Goal: Task Accomplishment & Management: Use online tool/utility

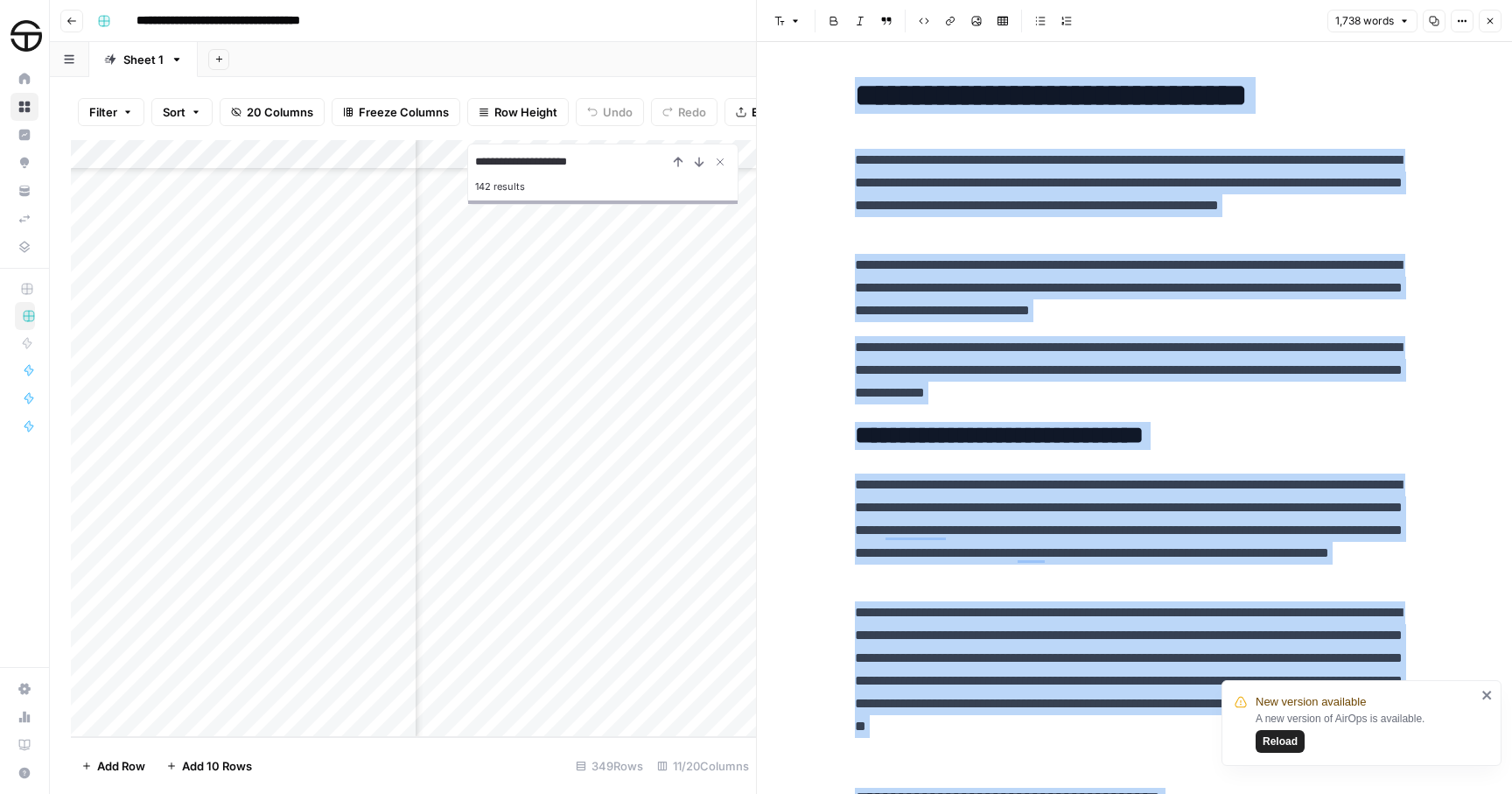
click at [1486, 21] on icon "button" at bounding box center [1489, 21] width 11 height 11
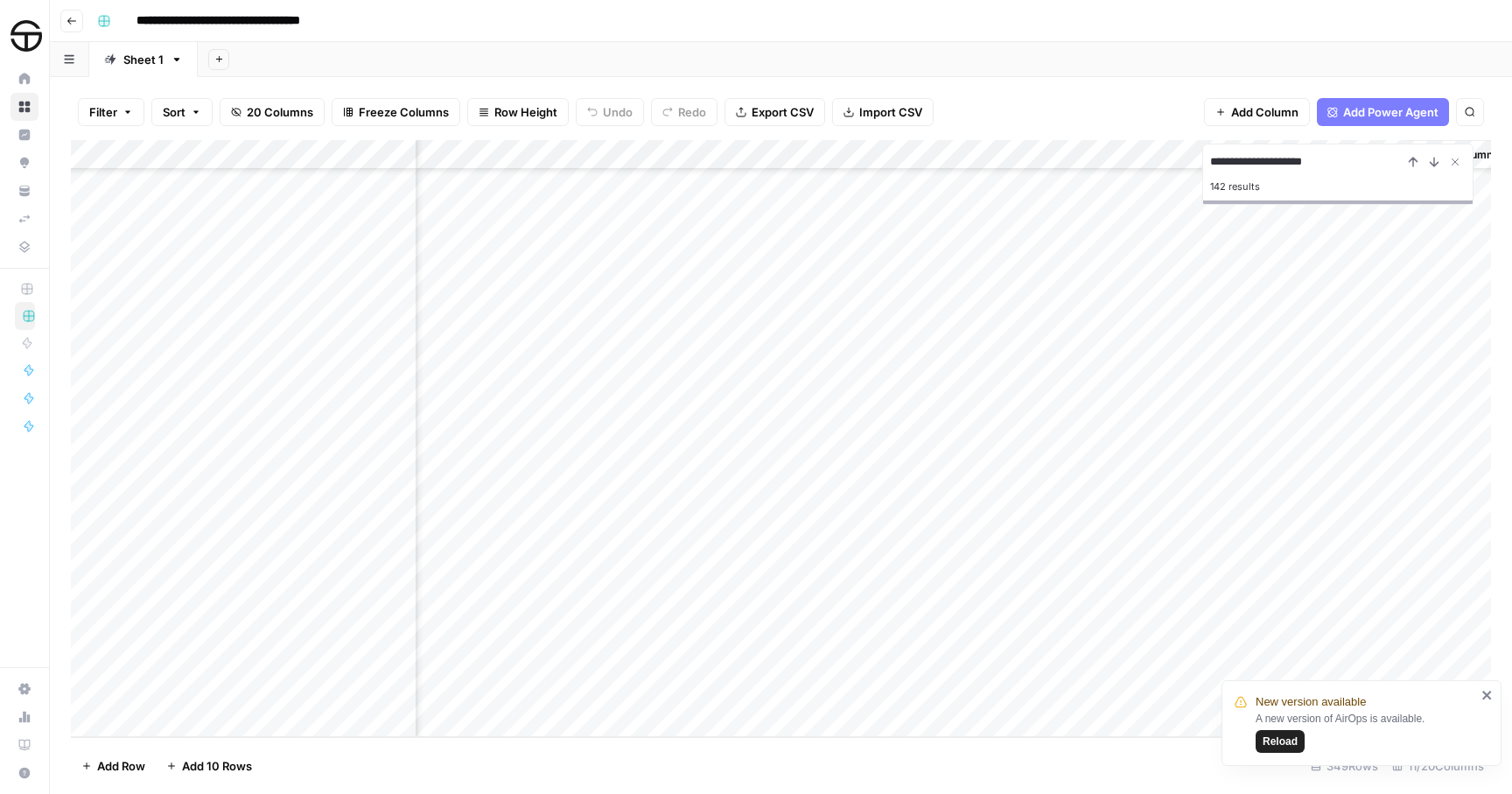
scroll to position [9845, 853]
click at [1307, 158] on input "**********" at bounding box center [1306, 162] width 192 height 21
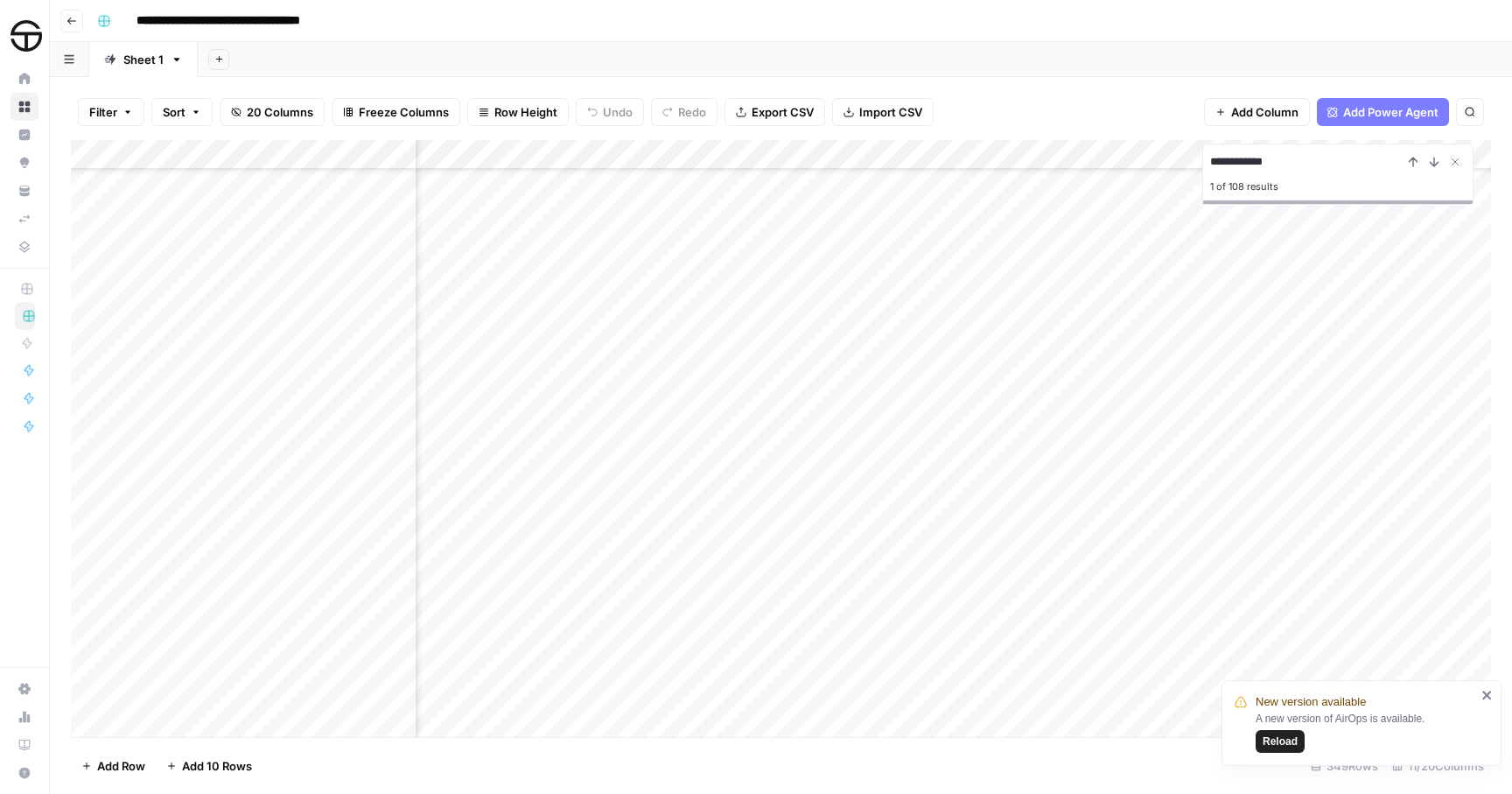
click at [1208, 163] on div "**********" at bounding box center [1336, 175] width 271 height 62
click at [1209, 159] on input "**********" at bounding box center [1306, 162] width 192 height 21
type input "**********"
click at [1432, 162] on icon "Next Result" at bounding box center [1434, 162] width 14 height 14
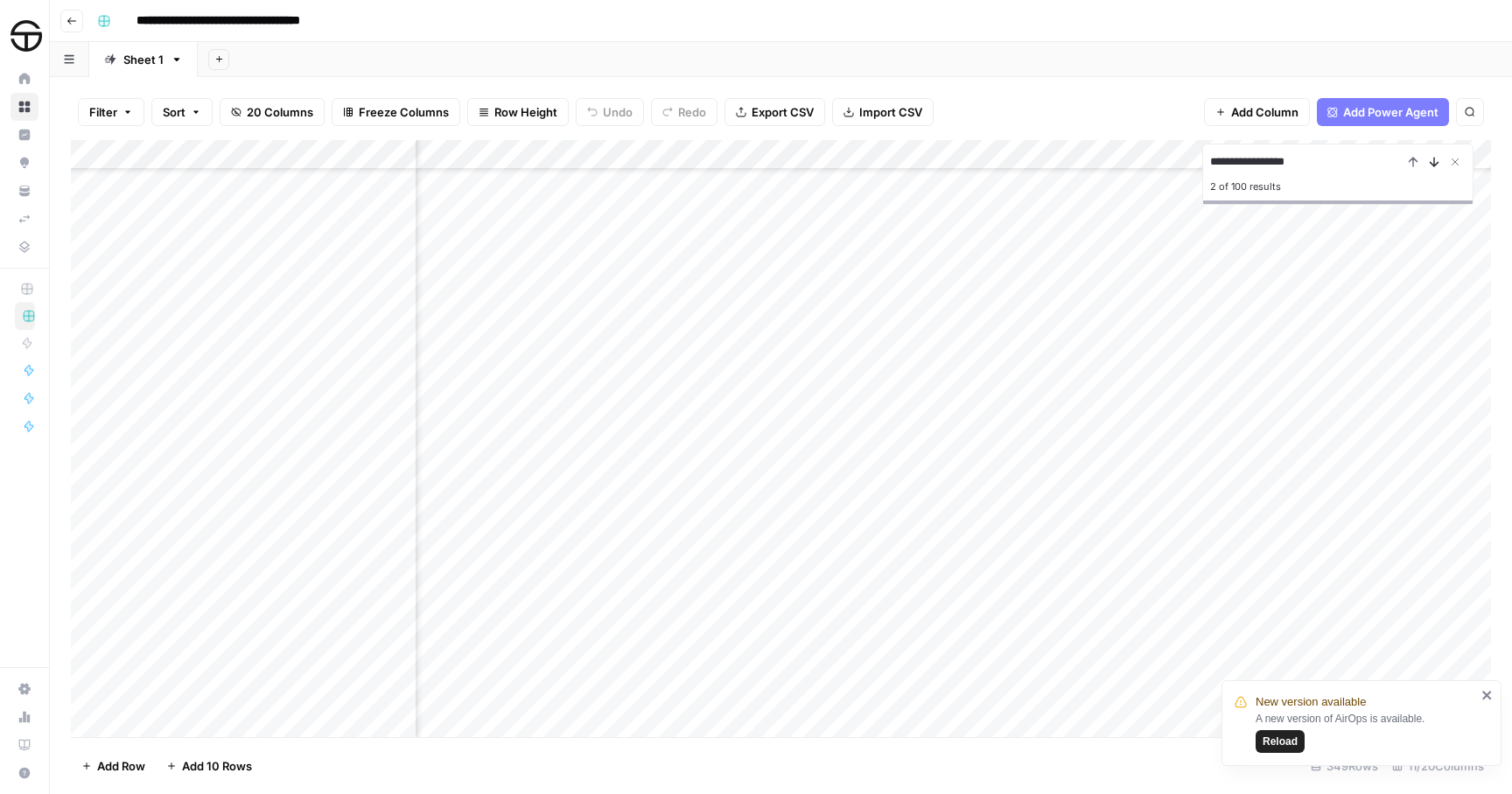
click at [1432, 162] on icon "Next Result" at bounding box center [1434, 162] width 14 height 14
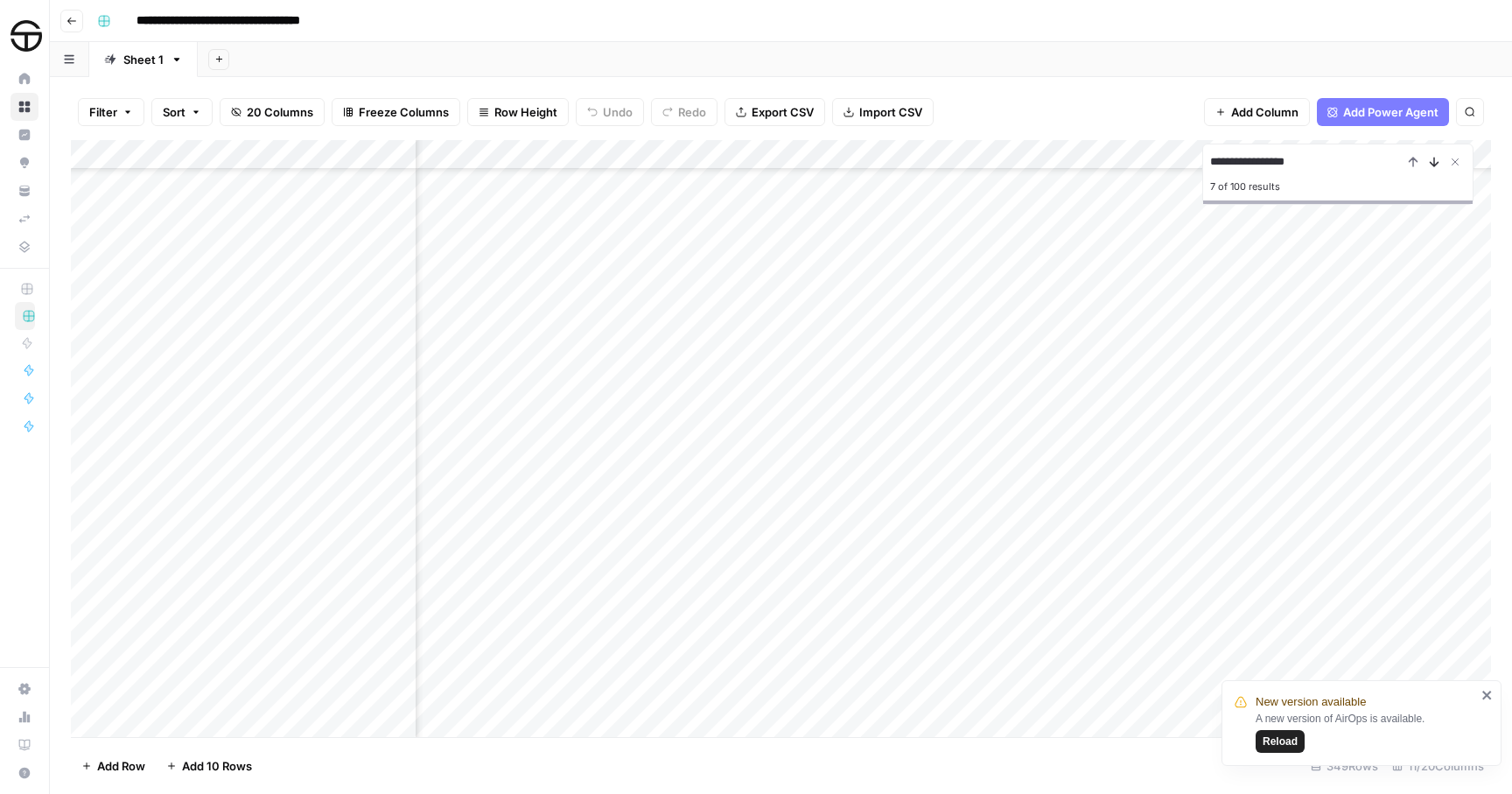
click at [1432, 162] on icon "Next Result" at bounding box center [1434, 162] width 14 height 14
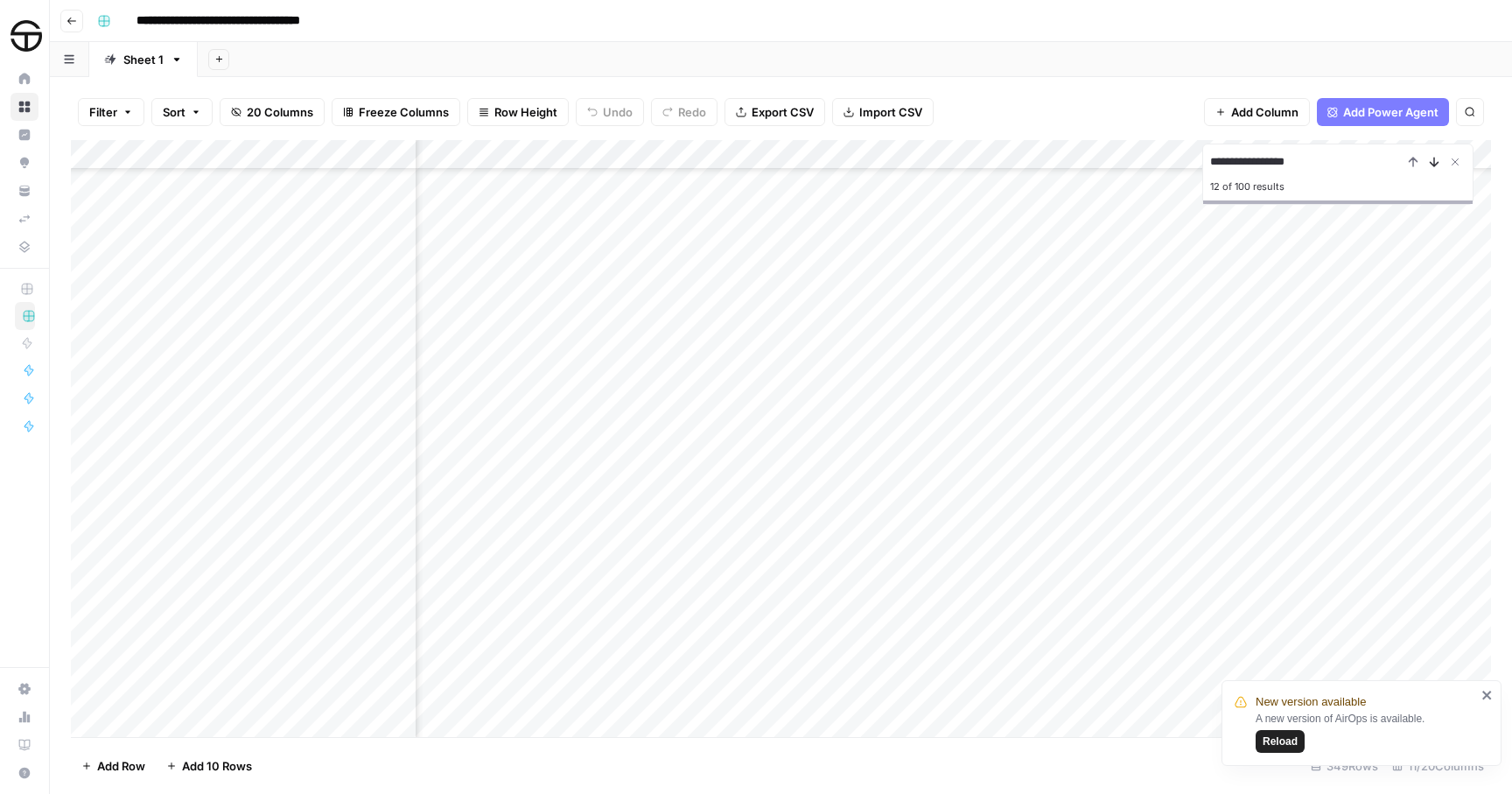
click at [1432, 162] on icon "Next Result" at bounding box center [1434, 162] width 14 height 14
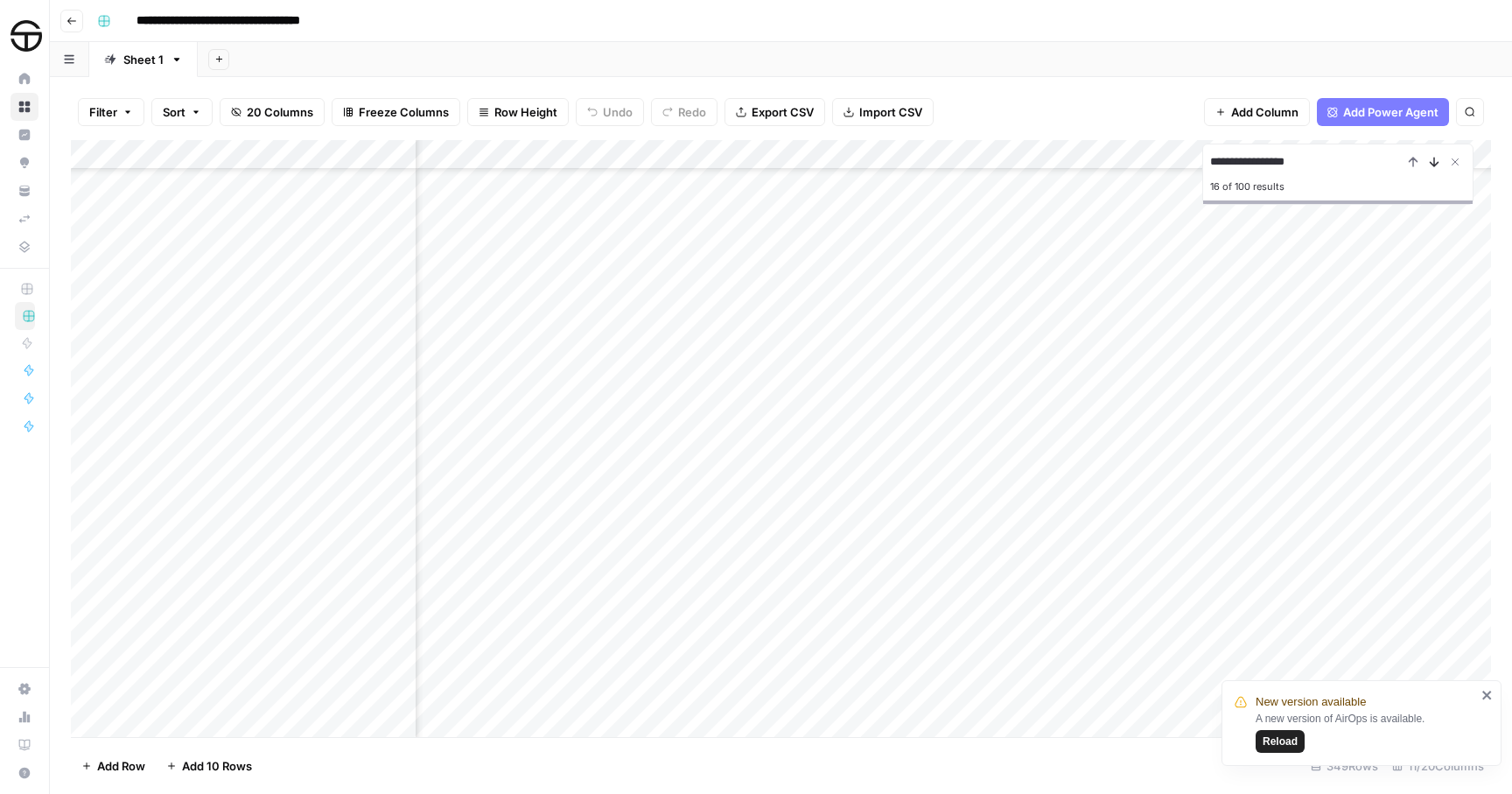
click at [1432, 162] on icon "Next Result" at bounding box center [1434, 162] width 14 height 14
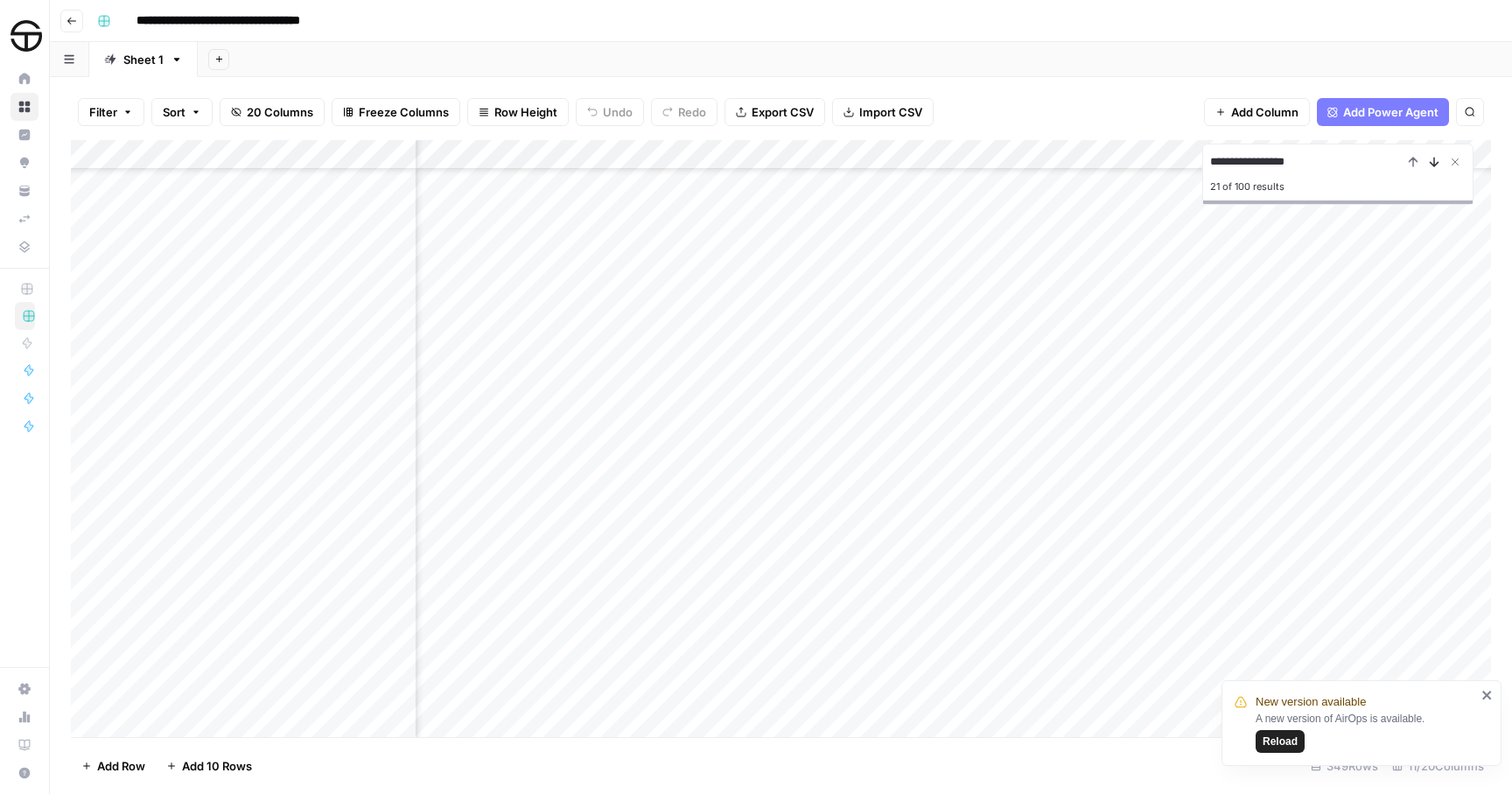
click at [1432, 162] on icon "Next Result" at bounding box center [1434, 162] width 14 height 14
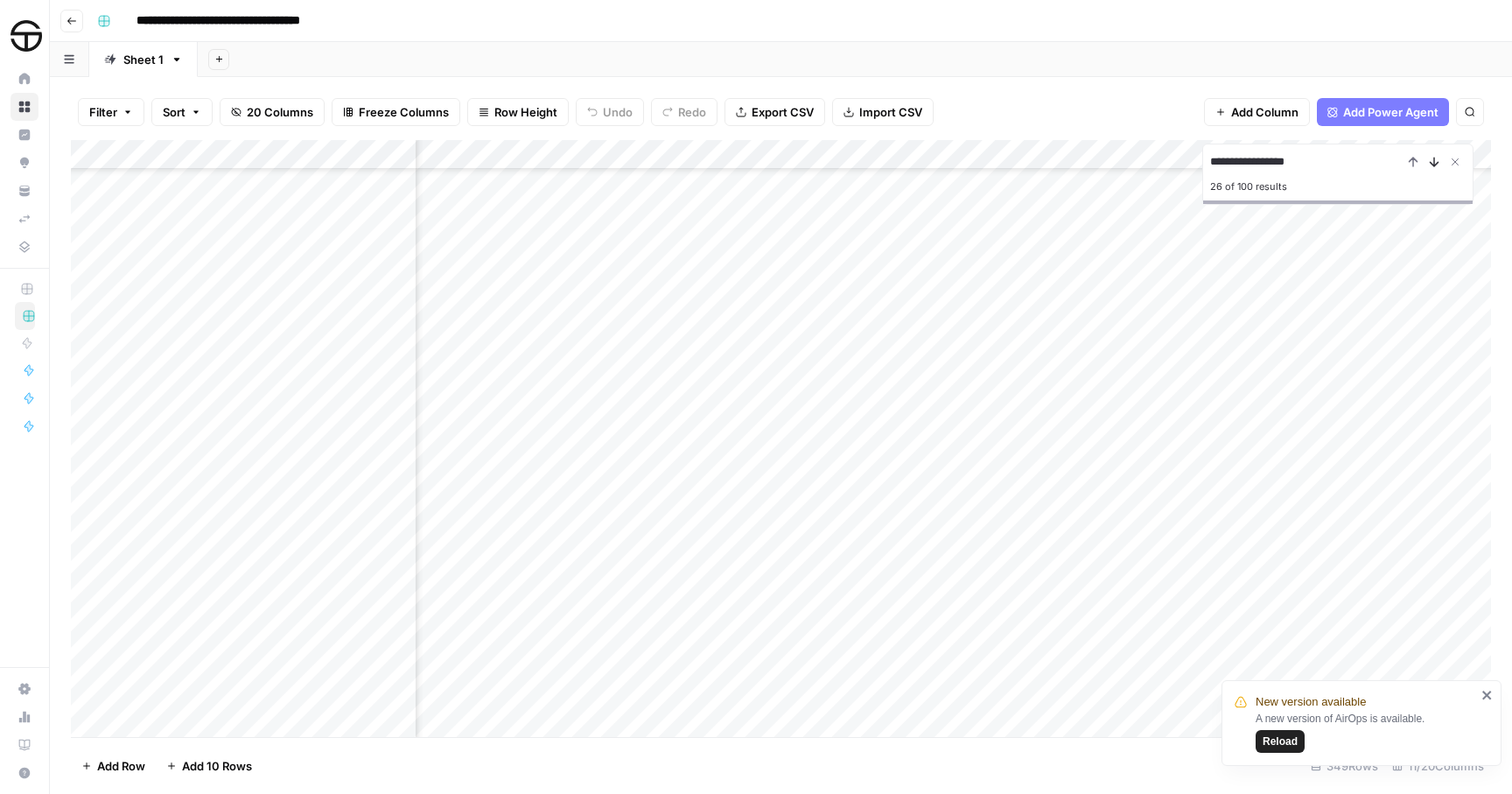
click at [1432, 162] on icon "Next Result" at bounding box center [1434, 162] width 14 height 14
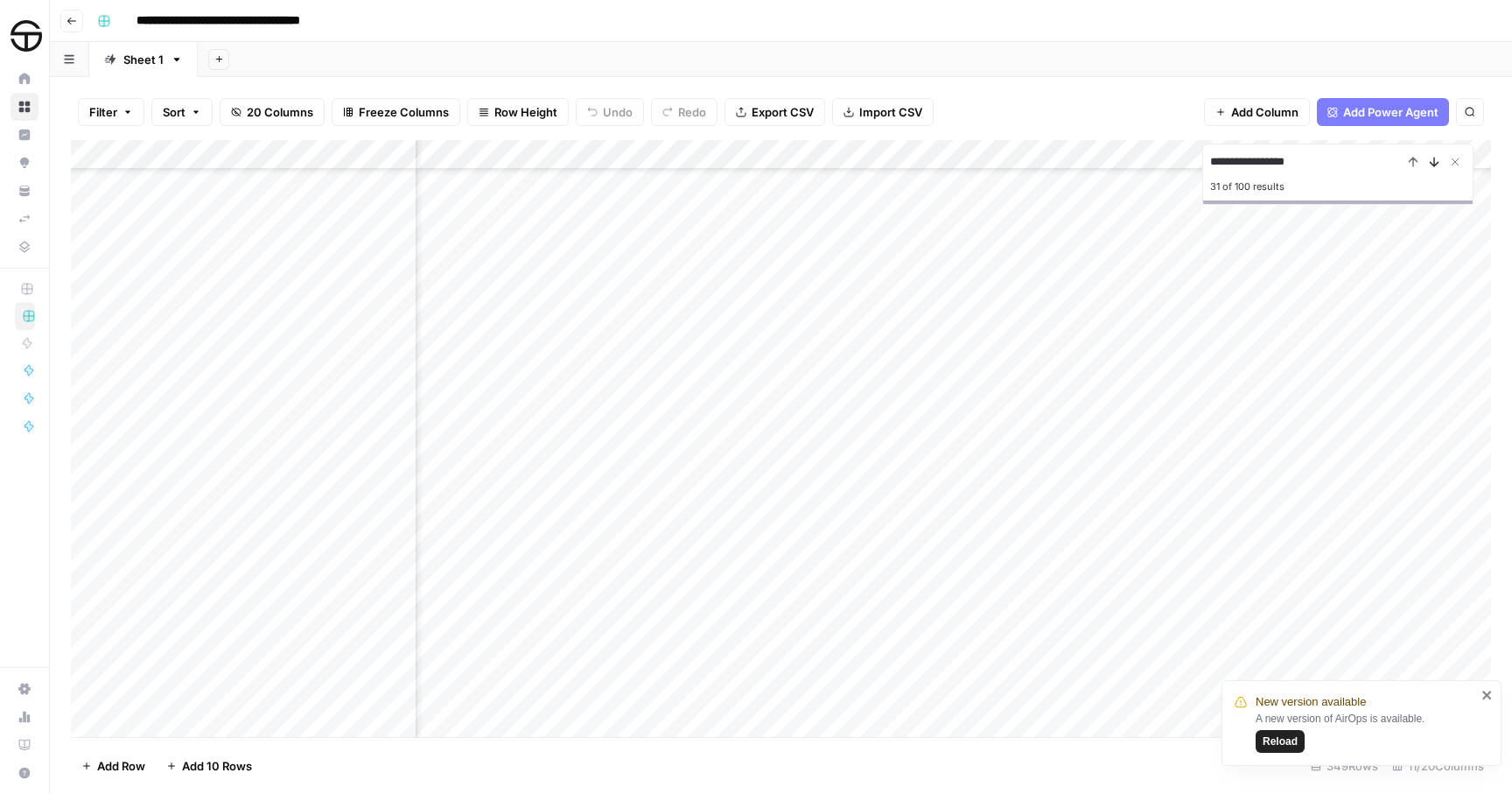
click at [1432, 162] on icon "Next Result" at bounding box center [1434, 162] width 14 height 14
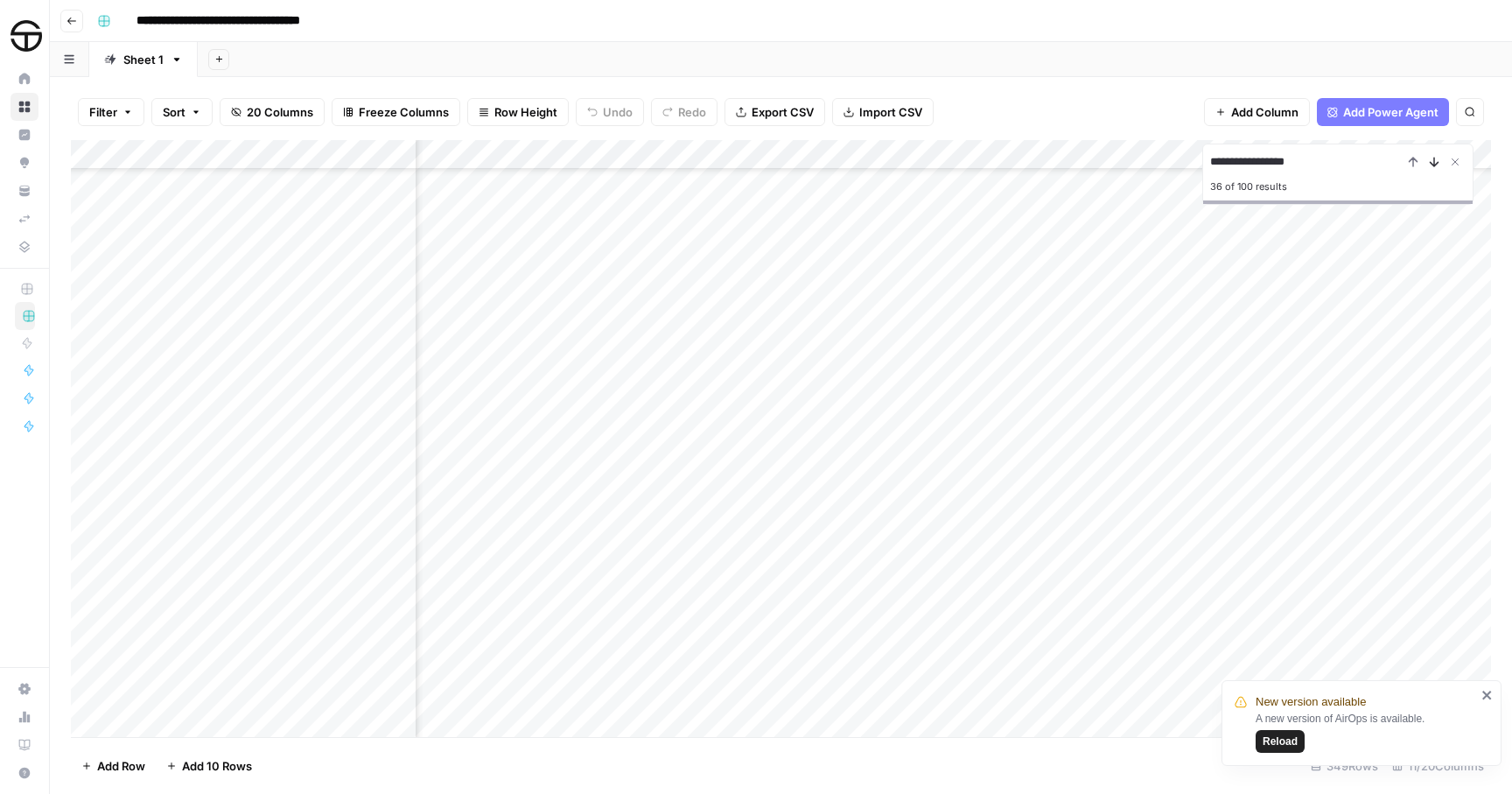
click at [1432, 162] on icon "Next Result" at bounding box center [1434, 162] width 14 height 14
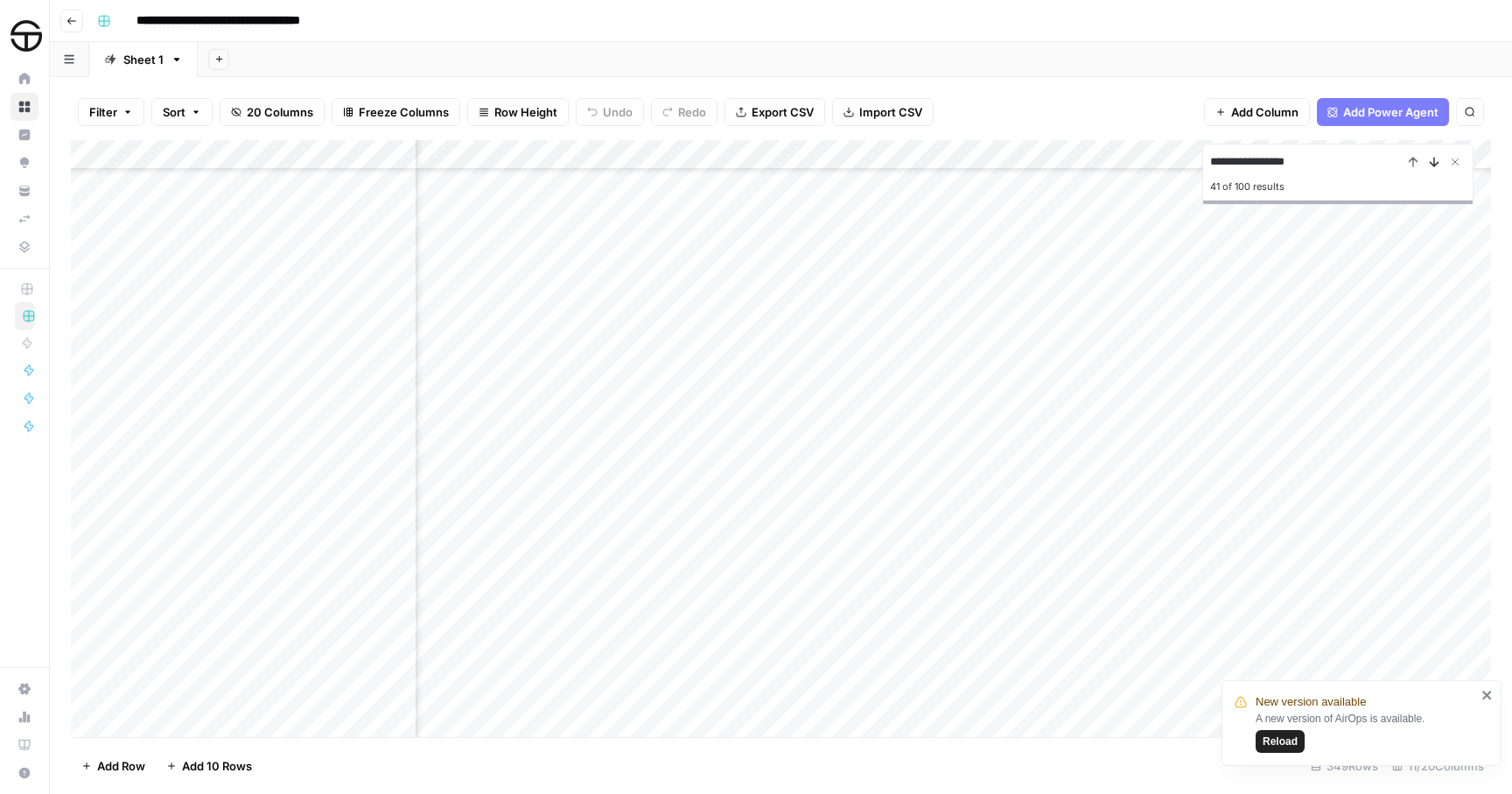
click at [1432, 162] on icon "Next Result" at bounding box center [1434, 162] width 14 height 14
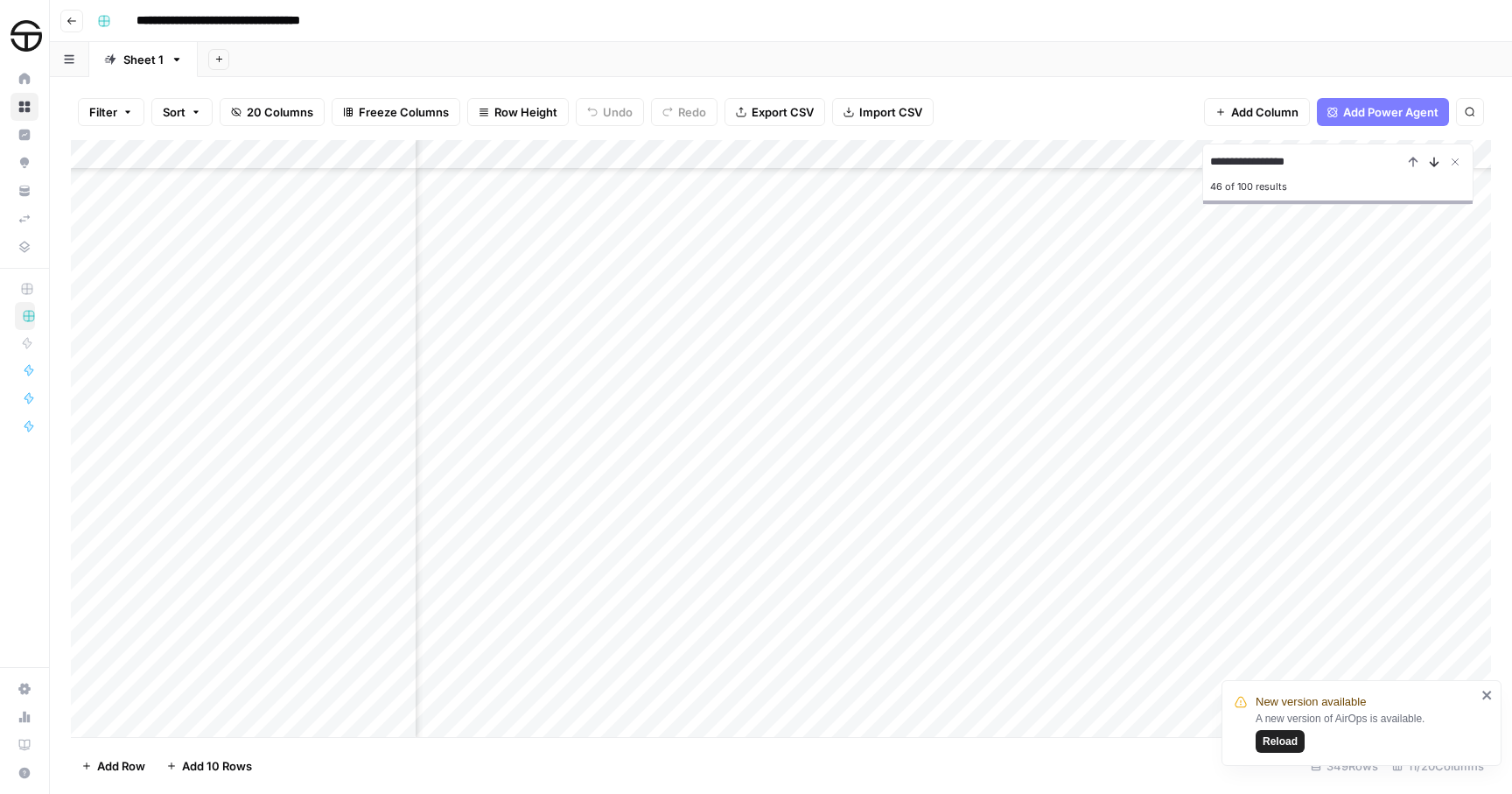
click at [1432, 162] on icon "Next Result" at bounding box center [1434, 162] width 14 height 14
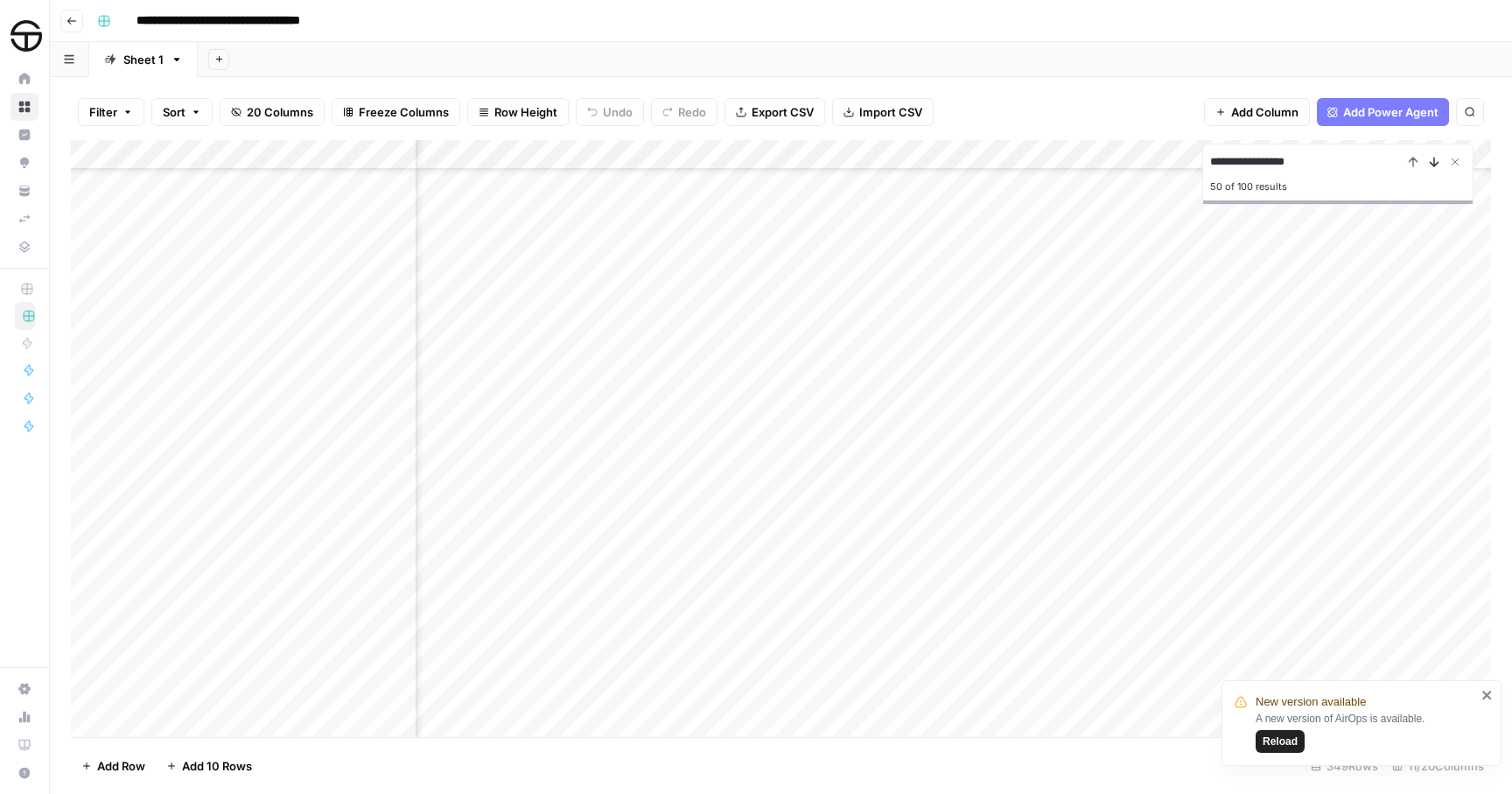
click at [1432, 162] on icon "Next Result" at bounding box center [1434, 162] width 14 height 14
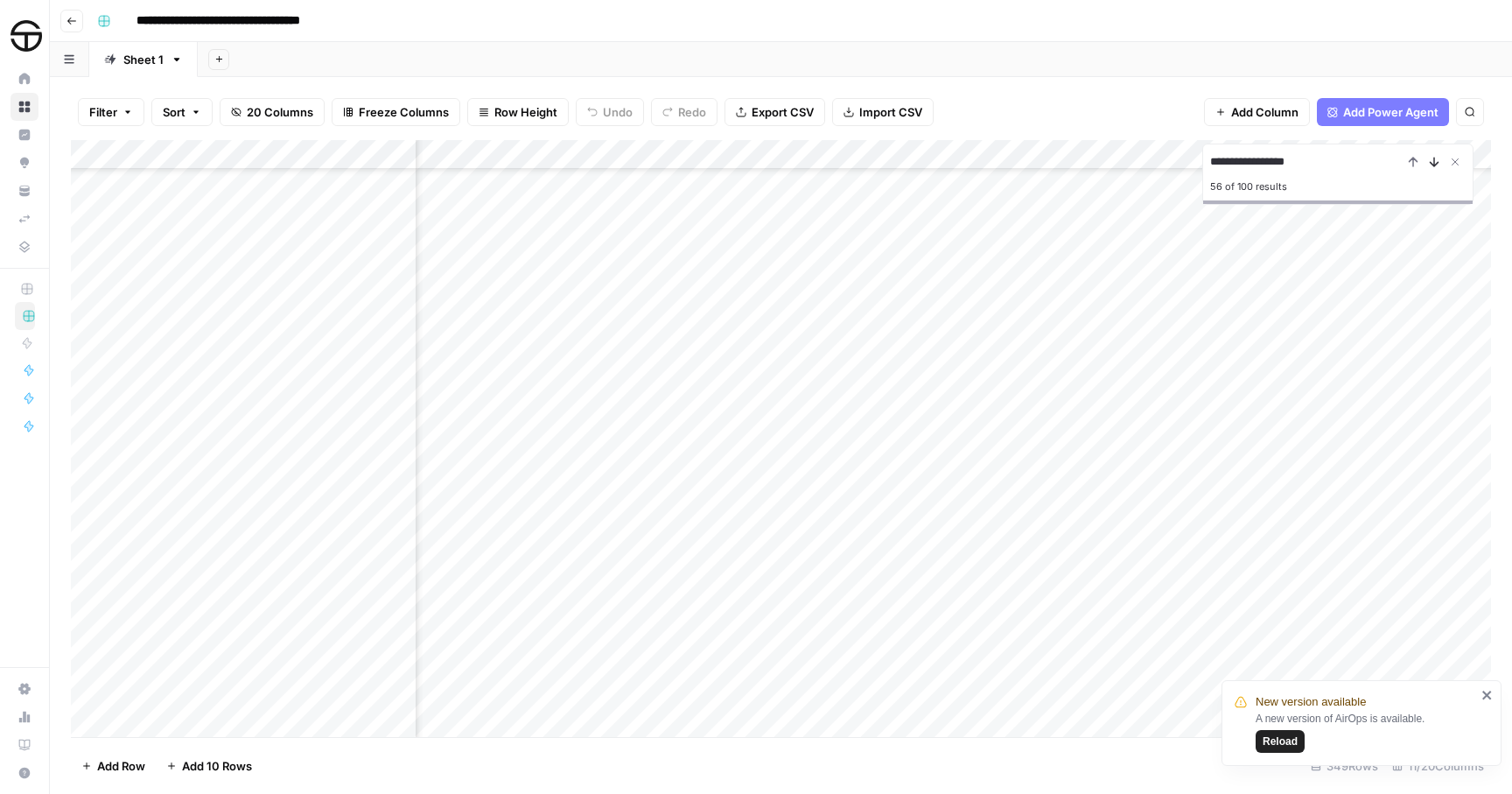
click at [1432, 162] on icon "Next Result" at bounding box center [1434, 162] width 14 height 14
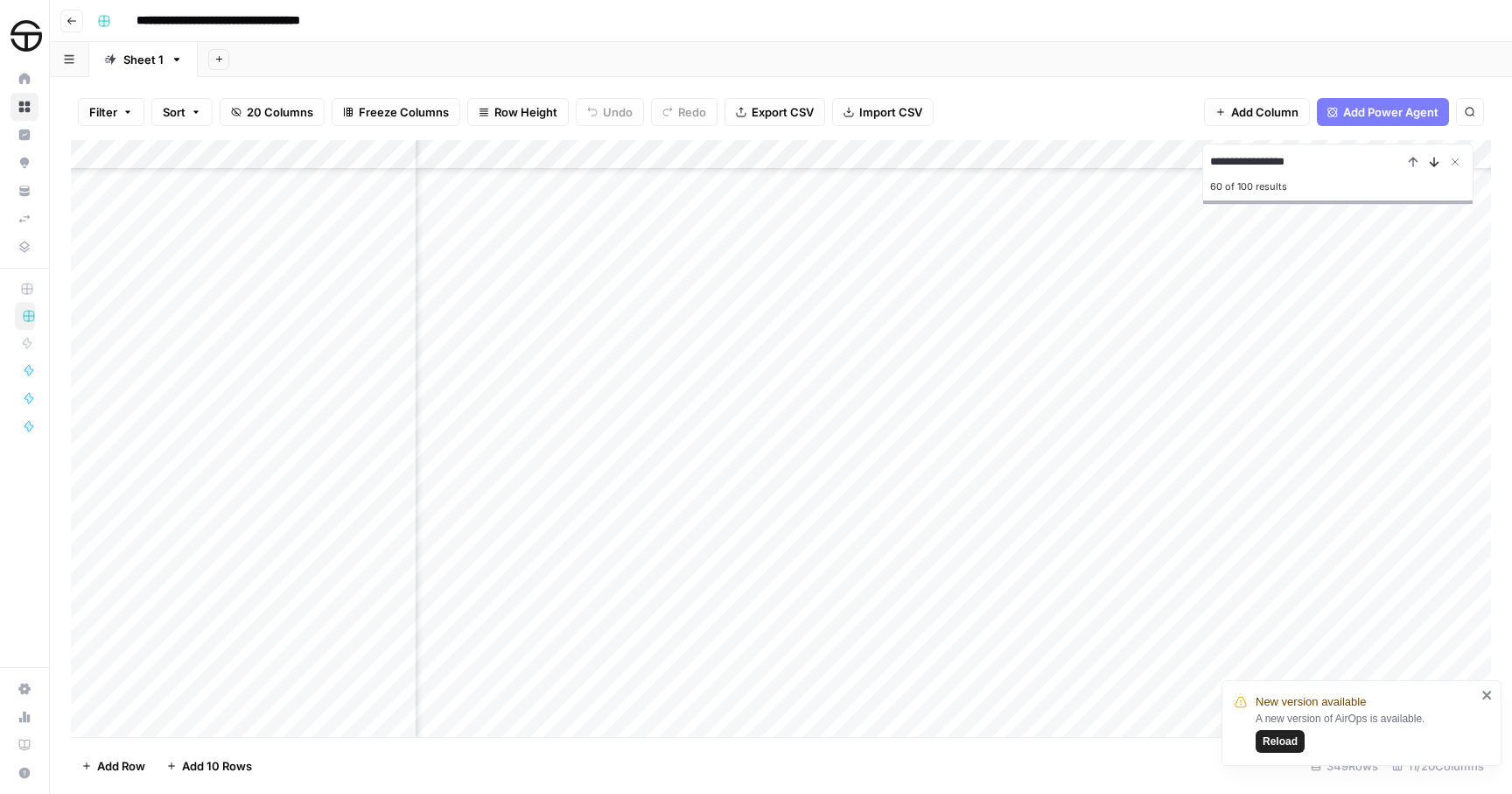
click at [1432, 162] on icon "Next Result" at bounding box center [1434, 162] width 14 height 14
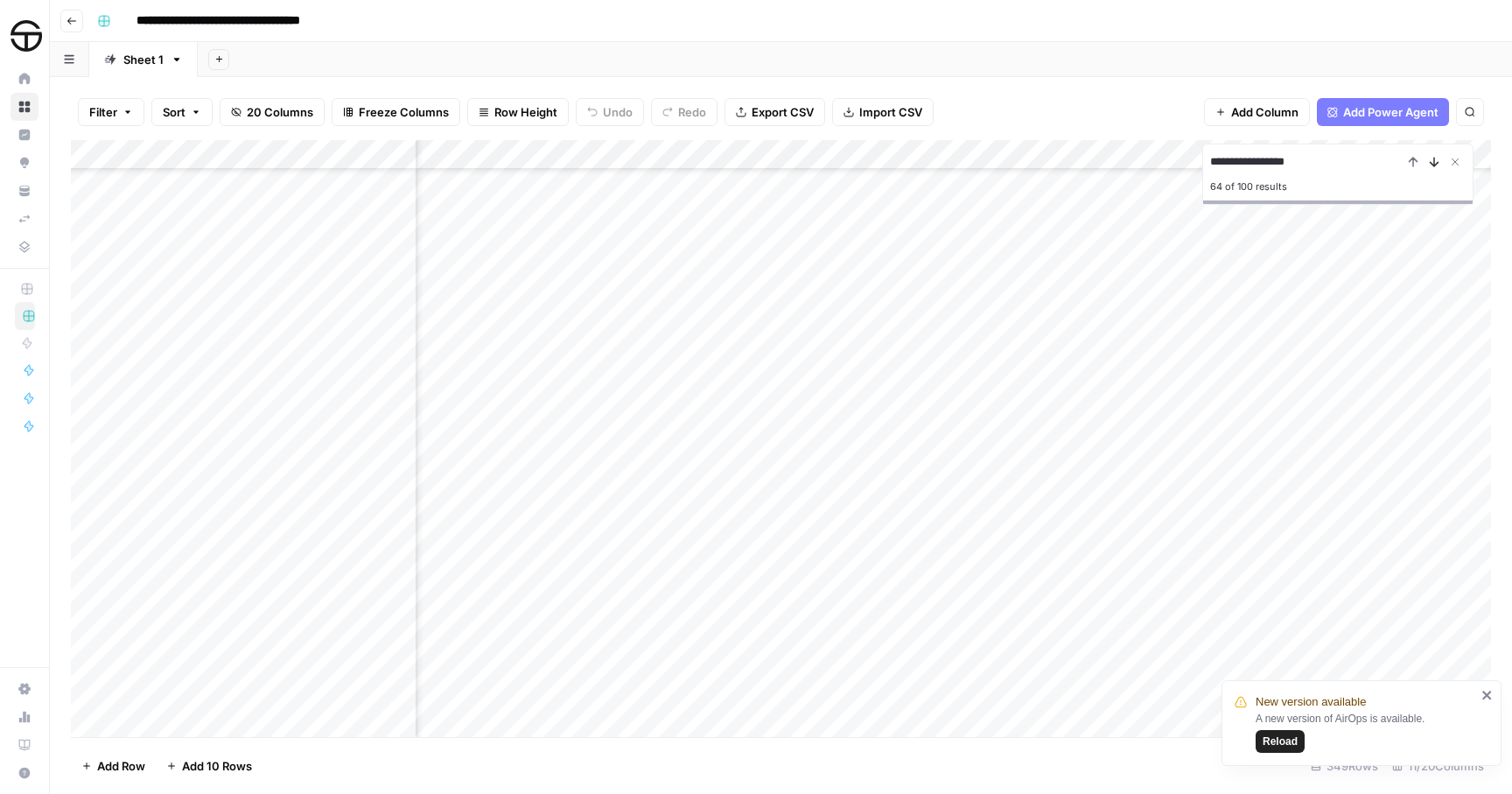
click at [1432, 162] on icon "Next Result" at bounding box center [1434, 162] width 14 height 14
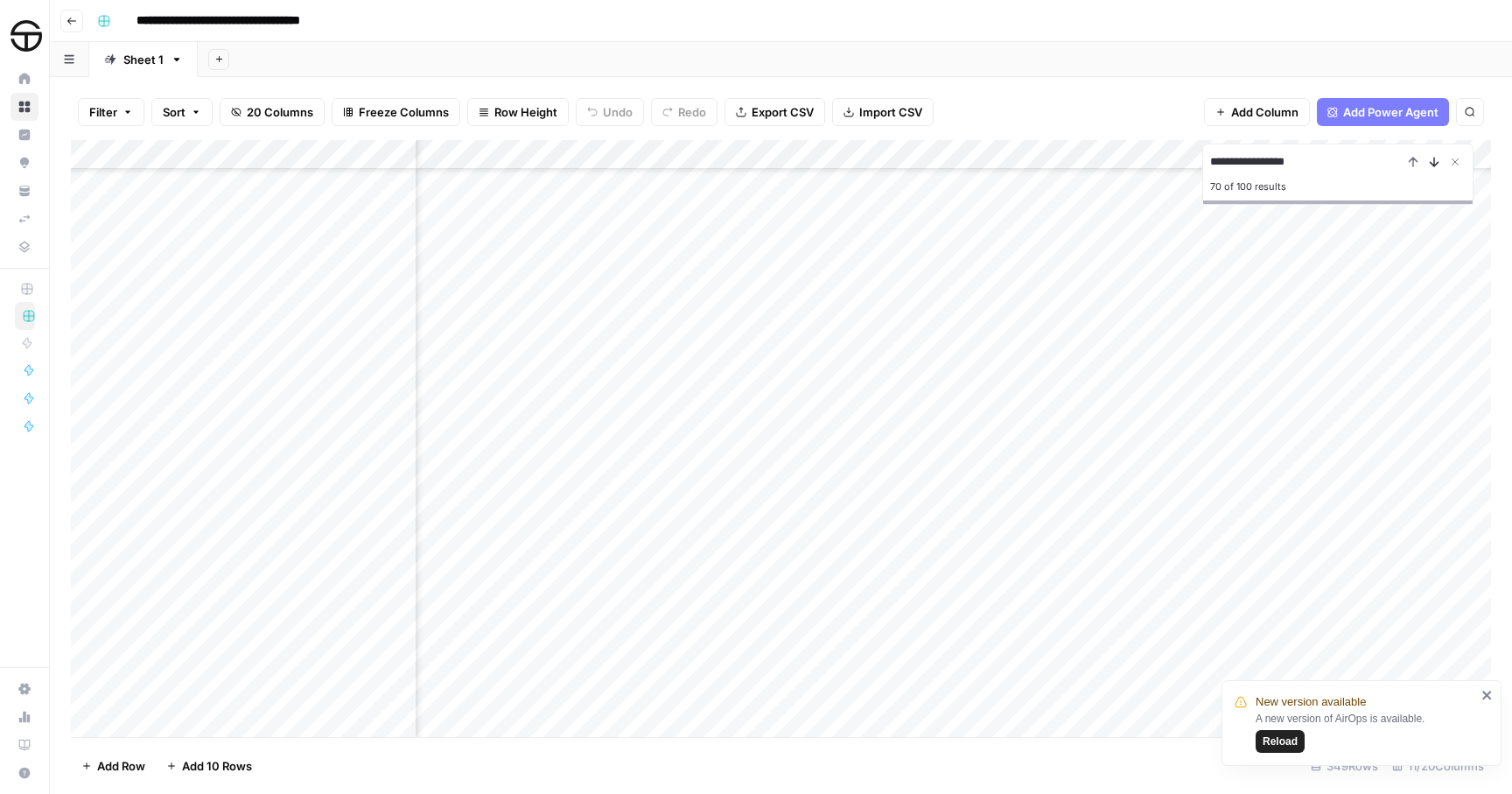
click at [1432, 162] on icon "Next Result" at bounding box center [1434, 162] width 14 height 14
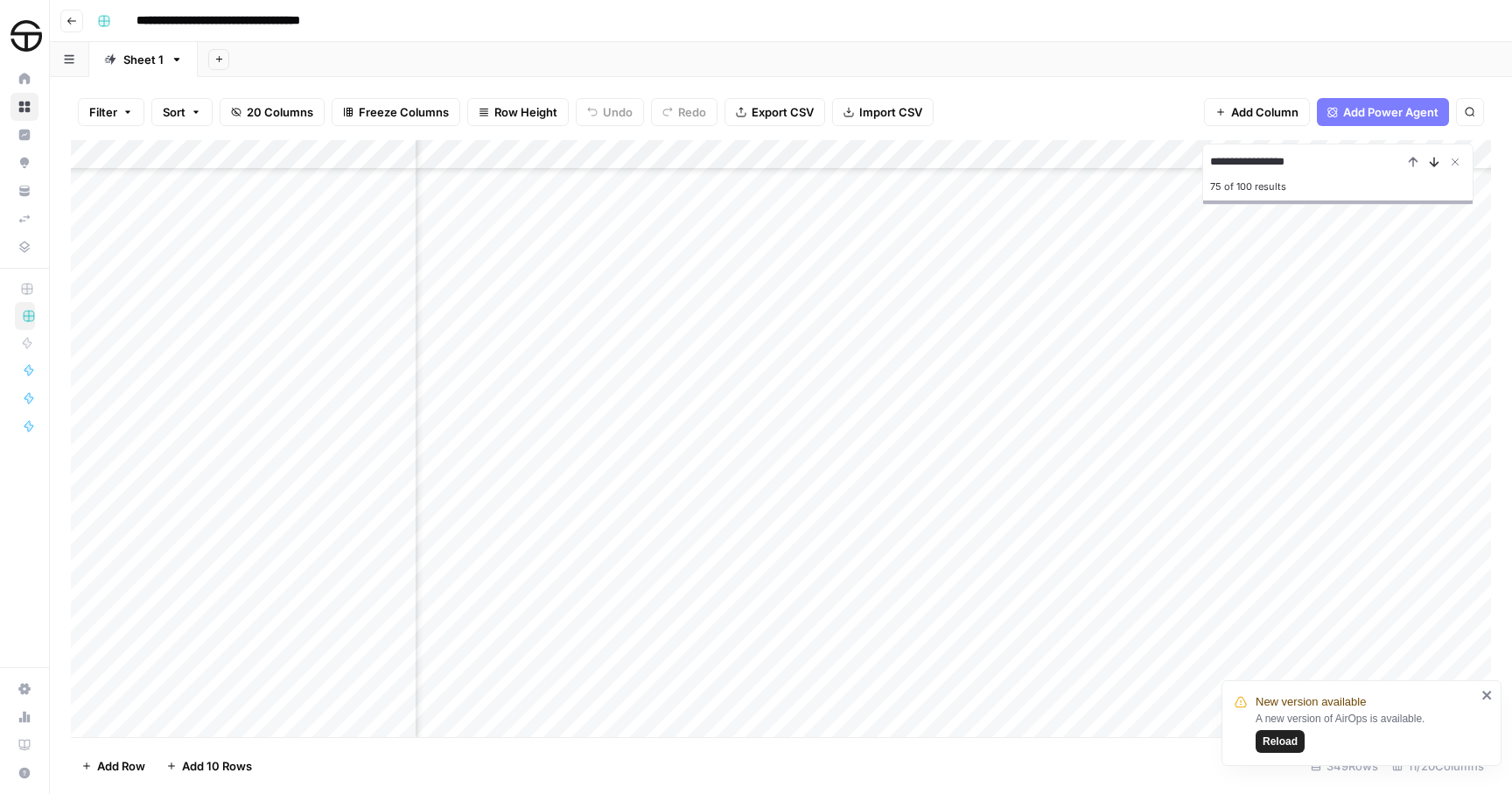
click at [1432, 162] on icon "Next Result" at bounding box center [1434, 162] width 14 height 14
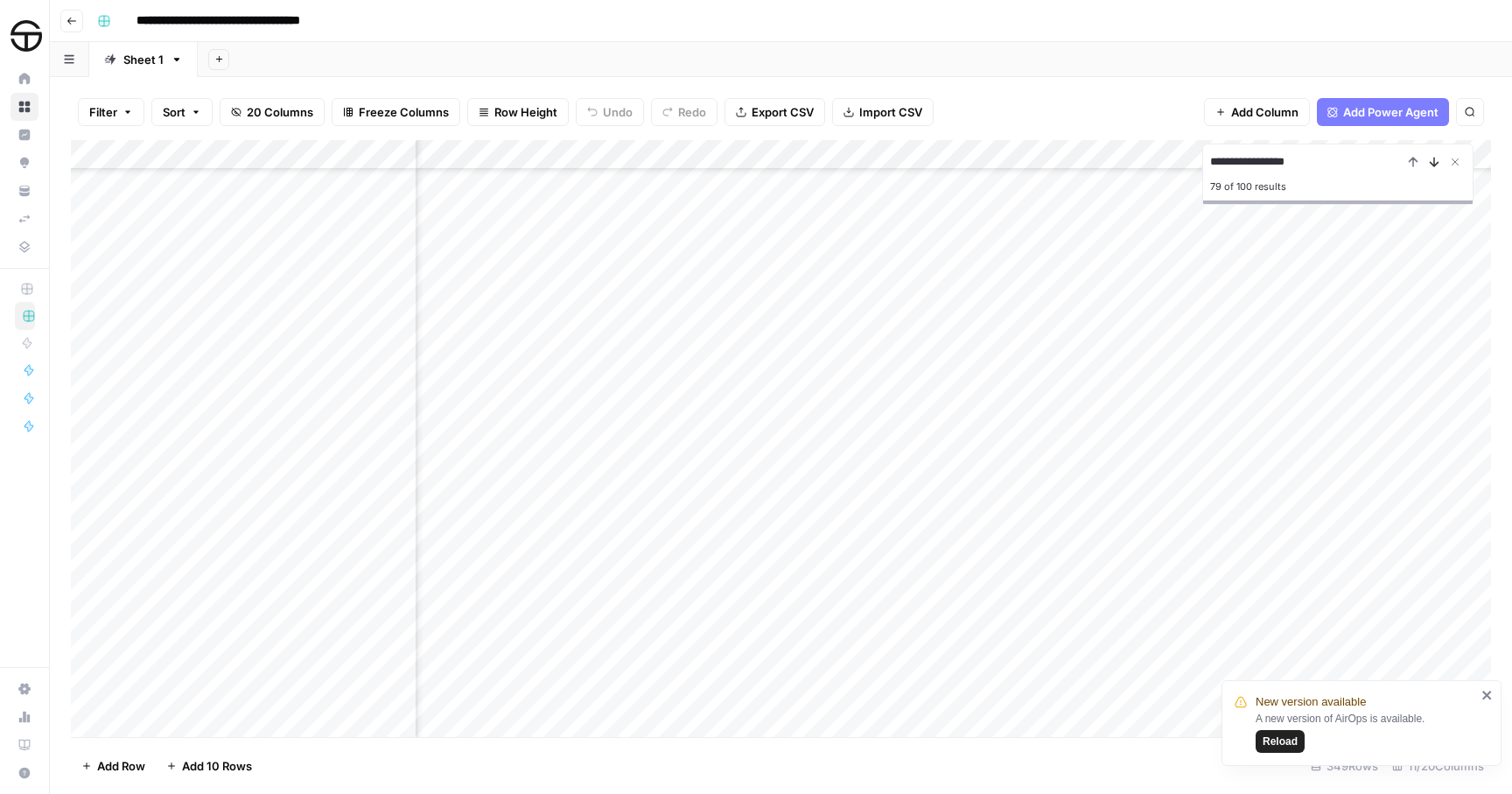
click at [1432, 162] on icon "Next Result" at bounding box center [1434, 162] width 14 height 14
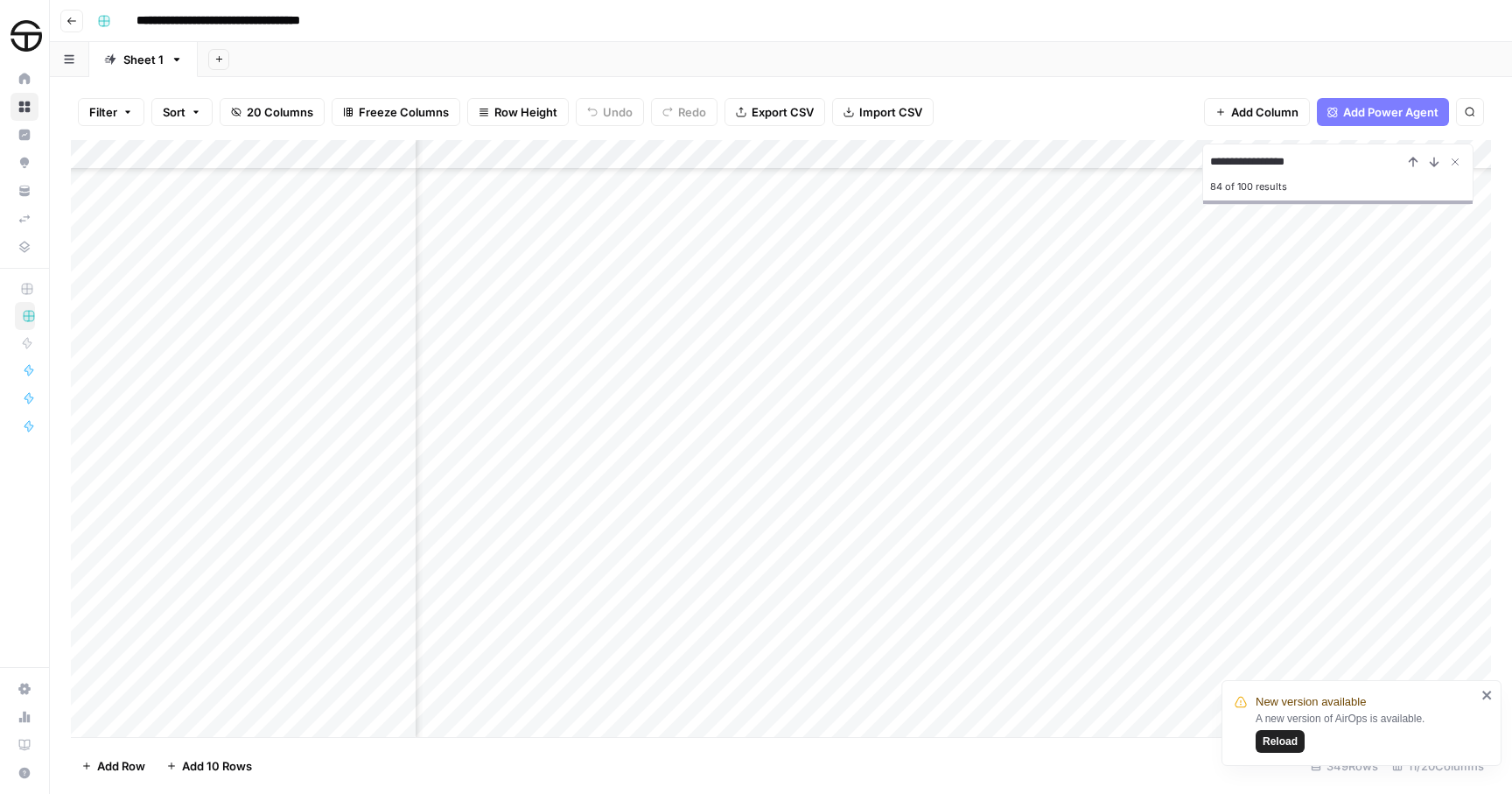
click at [320, 556] on div "Add Column" at bounding box center [780, 438] width 1420 height 596
click at [515, 565] on div "Add Column" at bounding box center [780, 438] width 1420 height 596
click at [580, 567] on div "Add Column" at bounding box center [780, 438] width 1420 height 596
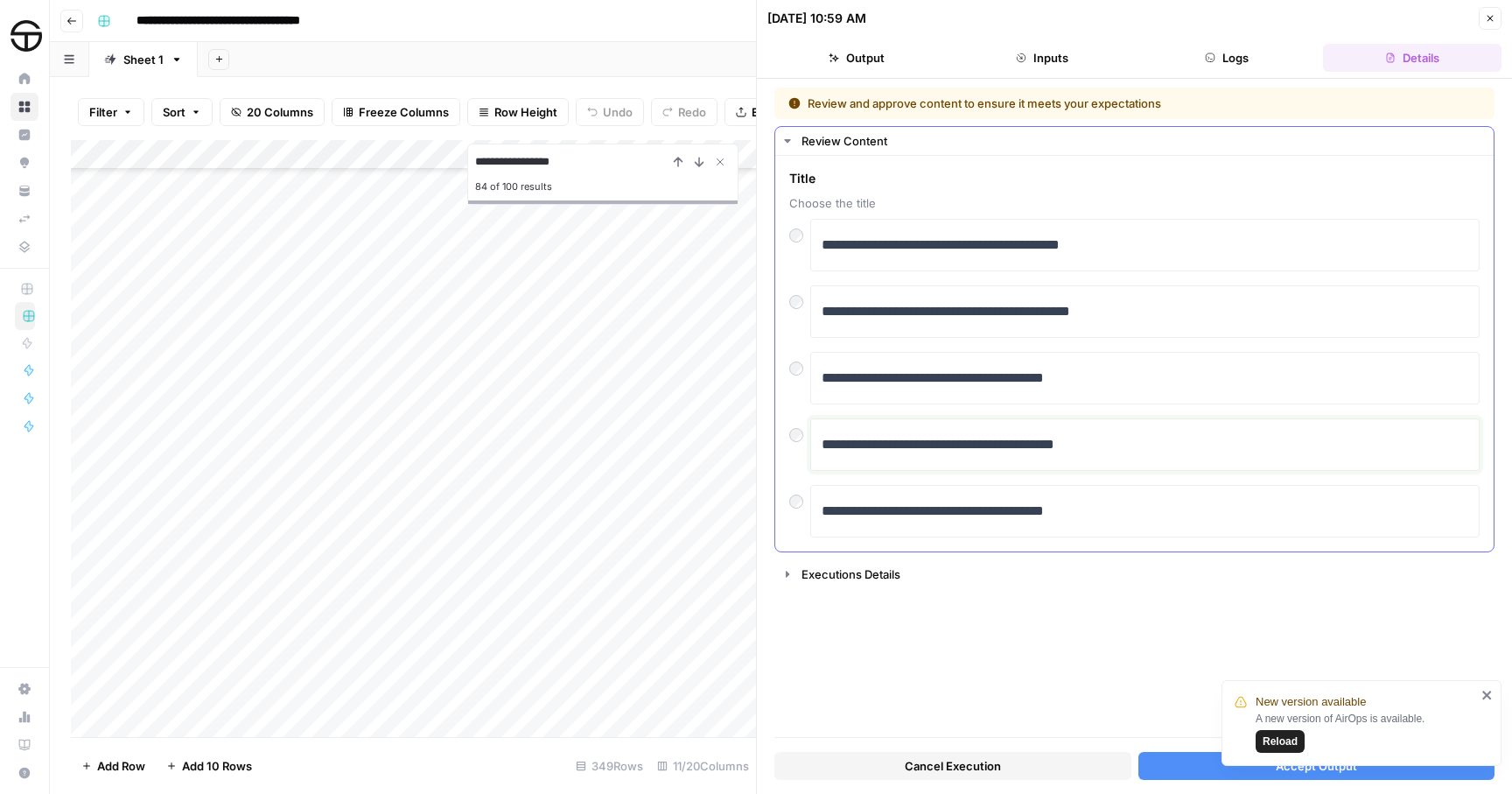
click at [969, 446] on p "**********" at bounding box center [1145, 444] width 647 height 23
click at [1205, 765] on button "Accept Output" at bounding box center [1317, 765] width 357 height 28
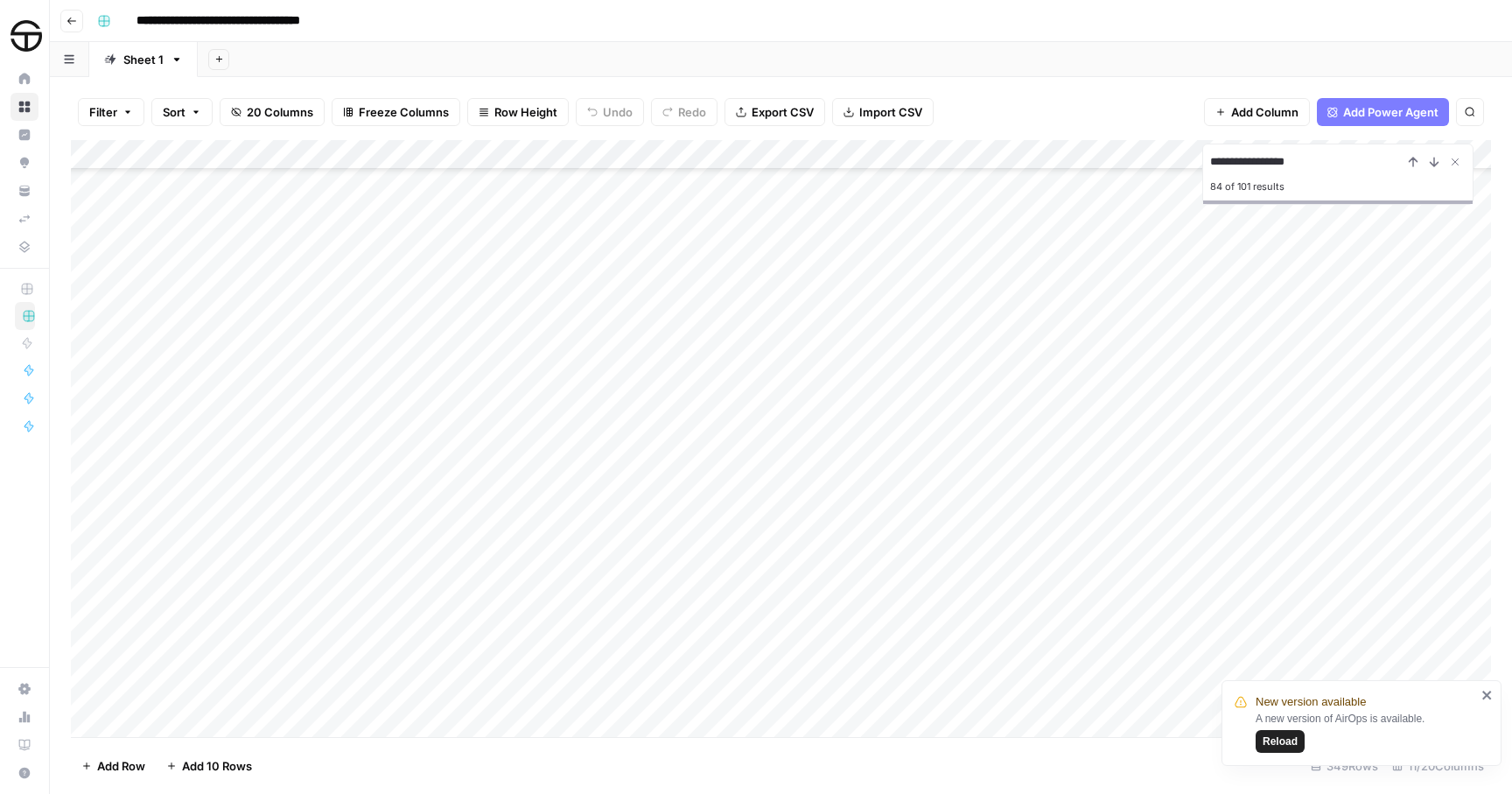
click at [816, 565] on div "Add Column" at bounding box center [780, 438] width 1420 height 596
click at [1371, 564] on div "Add Column" at bounding box center [780, 438] width 1420 height 596
click at [1043, 572] on div "Add Column" at bounding box center [780, 438] width 1420 height 596
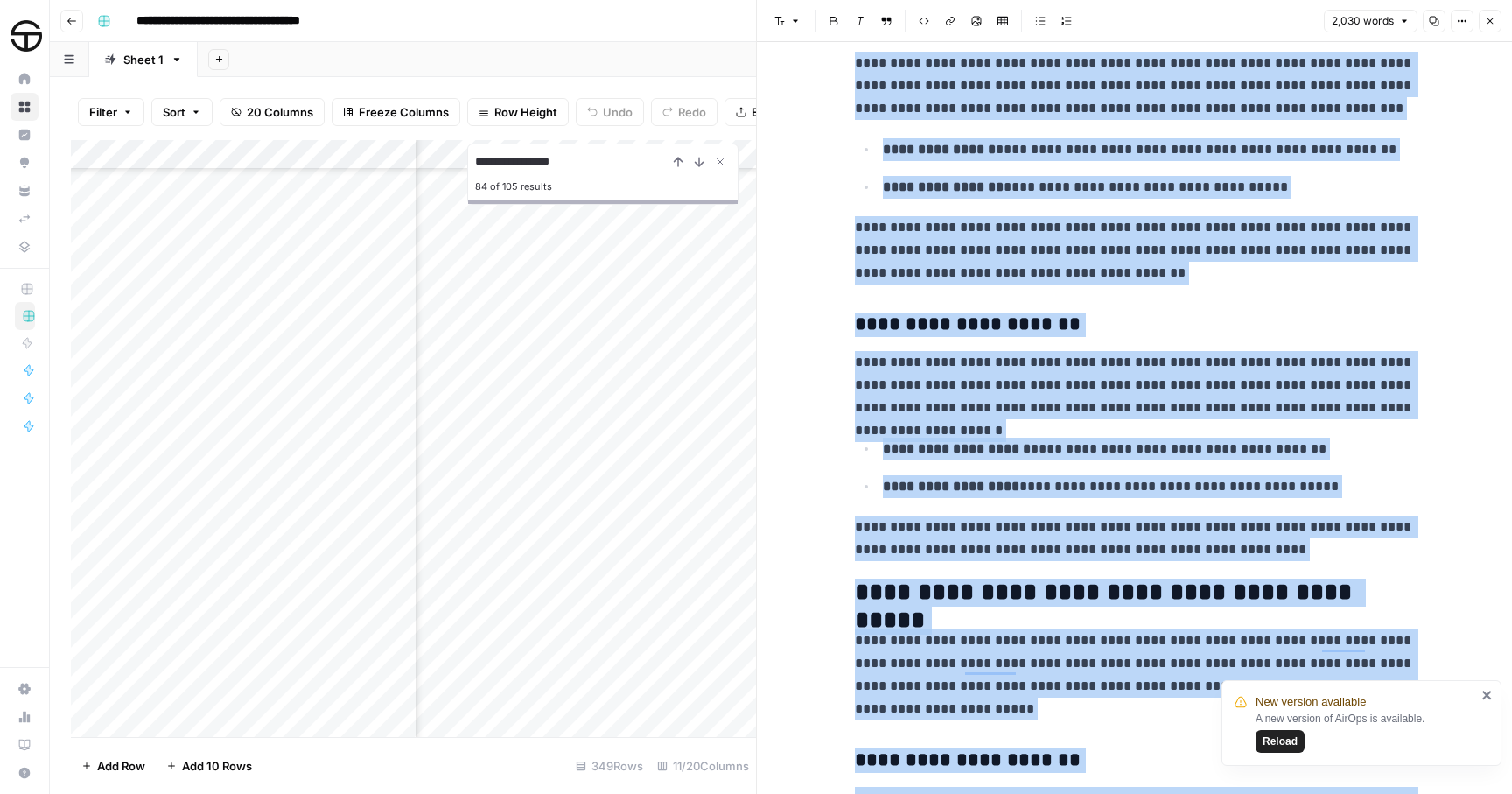
scroll to position [4690, 0]
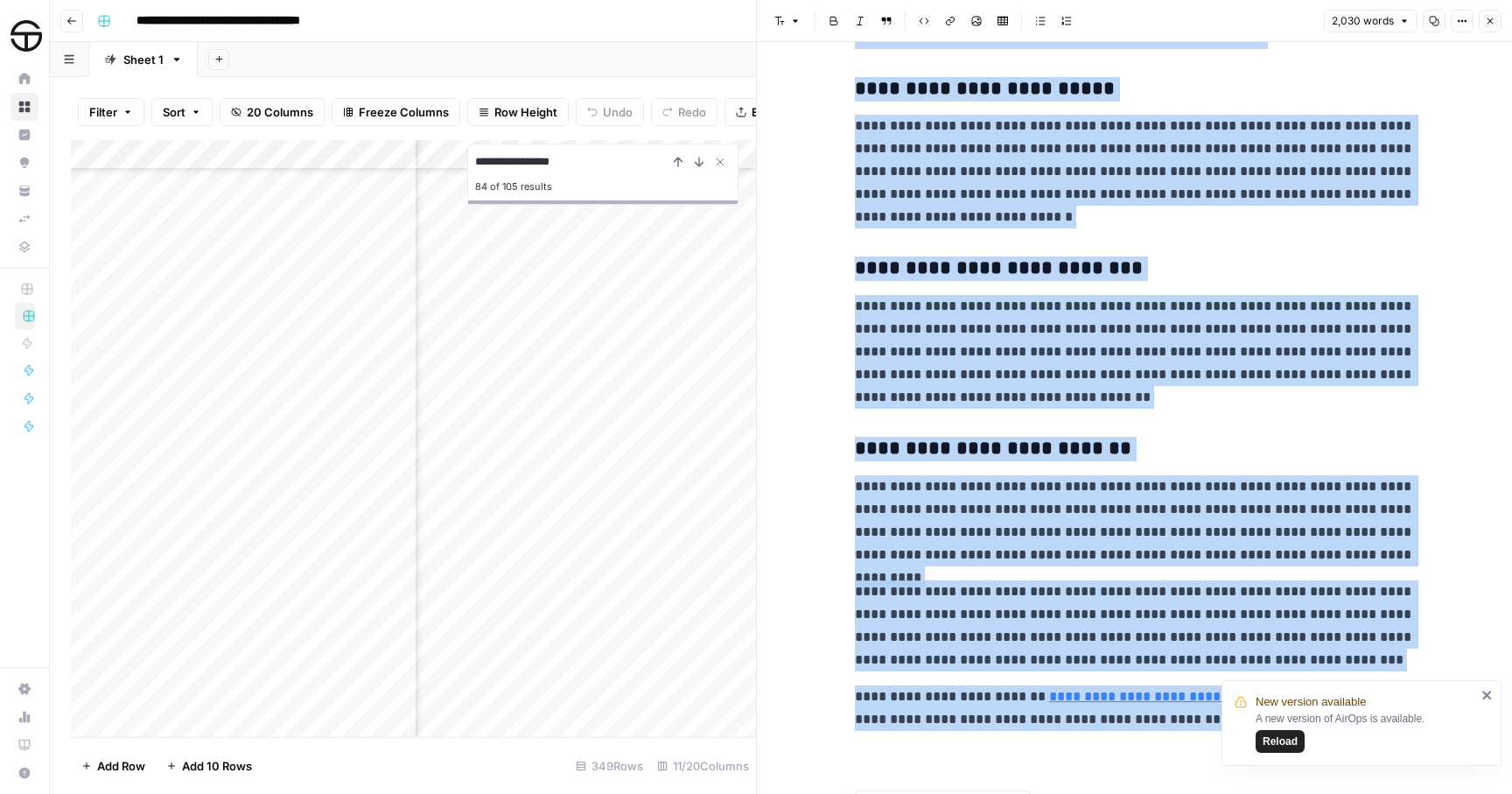
drag, startPoint x: 854, startPoint y: 96, endPoint x: 1173, endPoint y: 860, distance: 827.9
click at [1173, 793] on html "**********" at bounding box center [756, 397] width 1512 height 794
copy div "**********"
